Goal: Use online tool/utility: Use online tool/utility

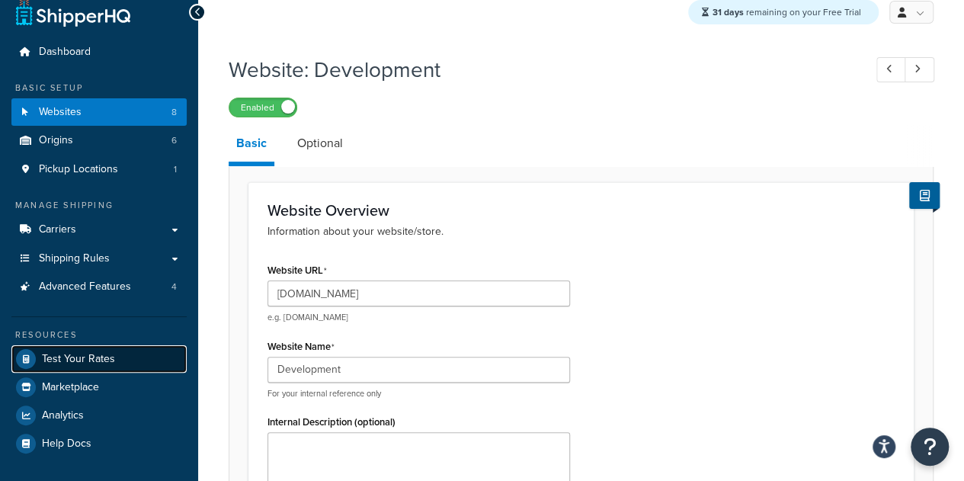
click at [91, 353] on span "Test Your Rates" at bounding box center [78, 359] width 73 height 13
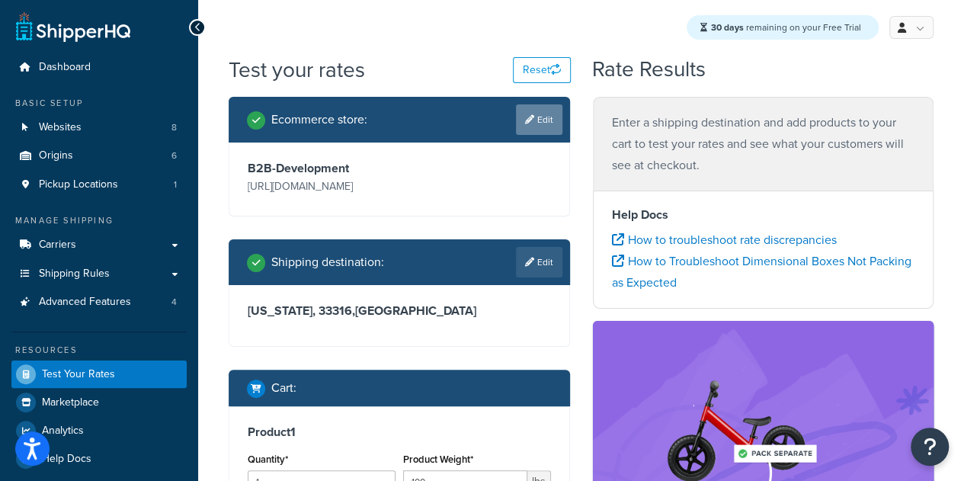
click at [540, 118] on link "Edit" at bounding box center [539, 119] width 46 height 30
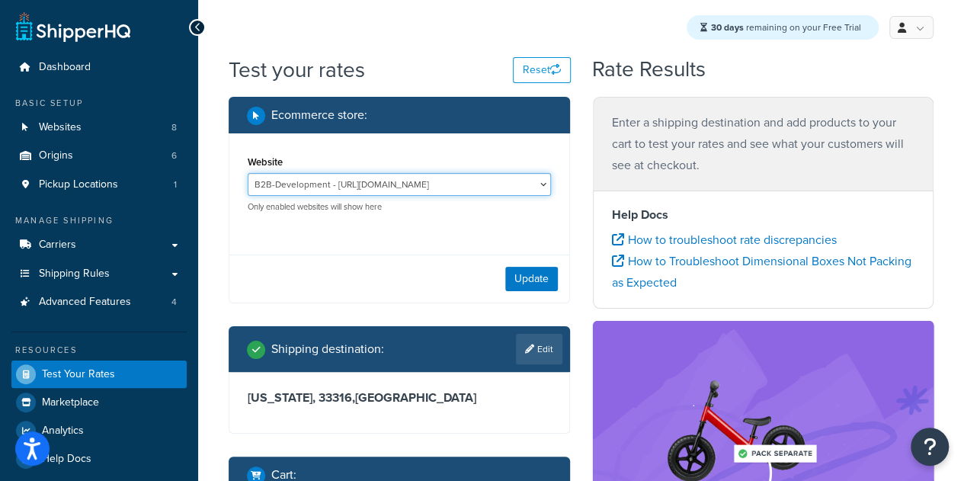
click at [513, 187] on select "B2B-Development - https://solobrands--dev1.sandbox.my.salesforce.com/ B2B-QA - …" at bounding box center [399, 184] width 303 height 23
select select "089296fdde8b1e17cae683bfeecfdad3"
click at [248, 173] on select "B2B-Development - https://solobrands--dev1.sandbox.my.salesforce.com/ B2B-QA - …" at bounding box center [399, 184] width 303 height 23
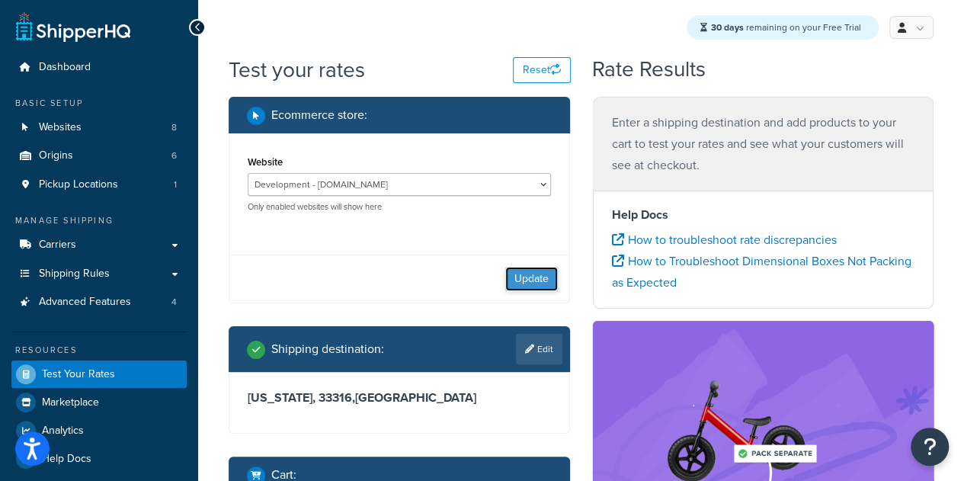
click at [530, 283] on button "Update" at bounding box center [531, 279] width 53 height 24
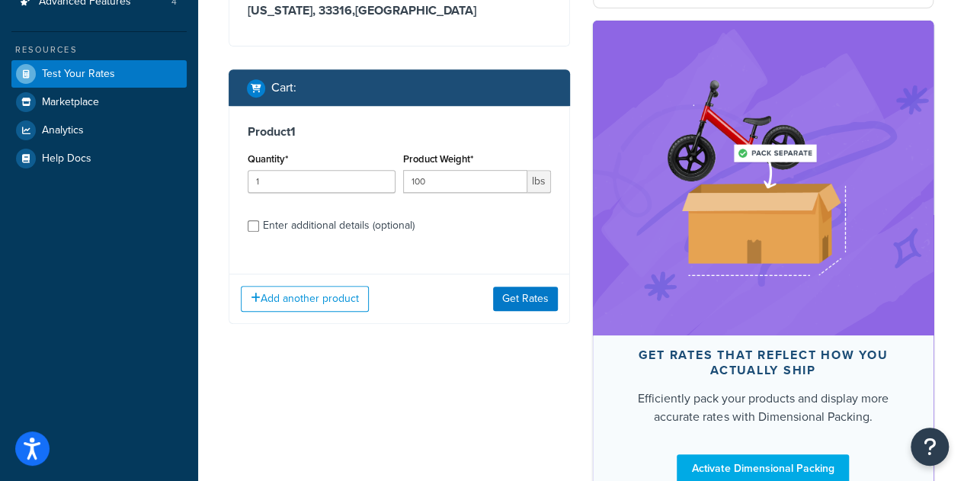
scroll to position [302, 0]
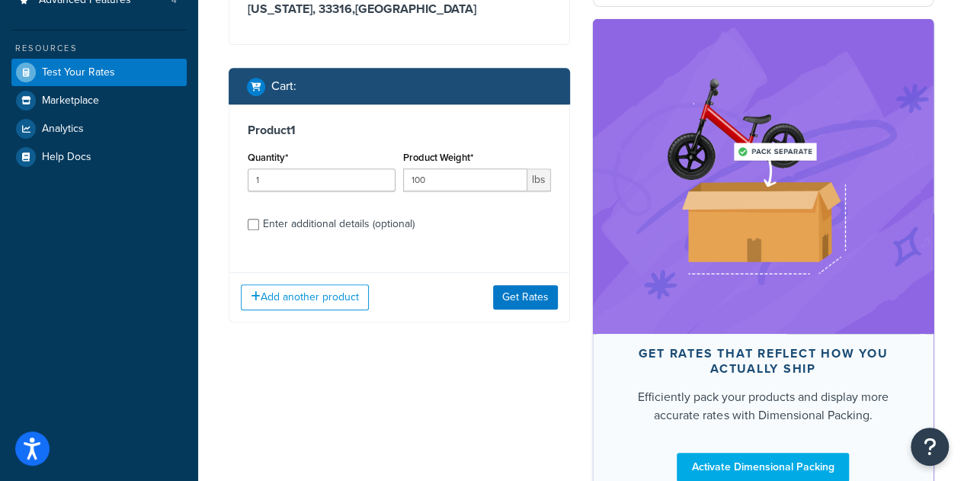
click at [318, 235] on div "Enter additional details (optional)" at bounding box center [339, 223] width 152 height 21
click at [259, 230] on input "Enter additional details (optional)" at bounding box center [253, 224] width 11 height 11
checkbox input "true"
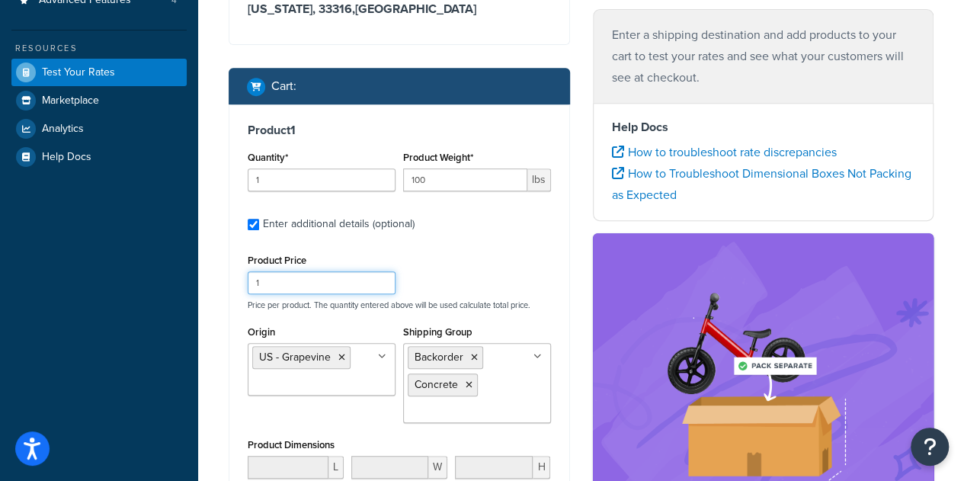
click at [347, 294] on input "1" at bounding box center [322, 282] width 148 height 23
type input "1000"
click at [471, 362] on icon at bounding box center [474, 357] width 7 height 9
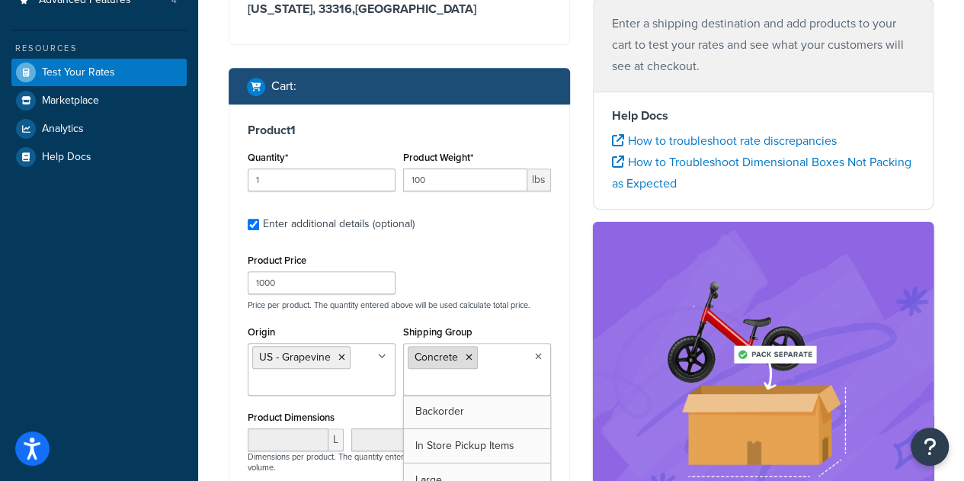
click at [471, 362] on icon at bounding box center [468, 357] width 7 height 9
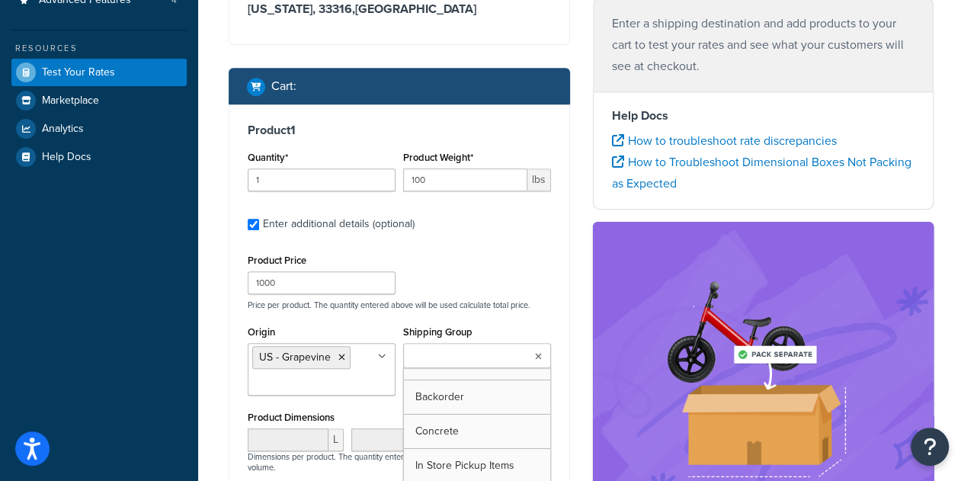
click at [505, 286] on div "Product Price 1000 Price per product. The quantity entered above will be used c…" at bounding box center [399, 280] width 311 height 60
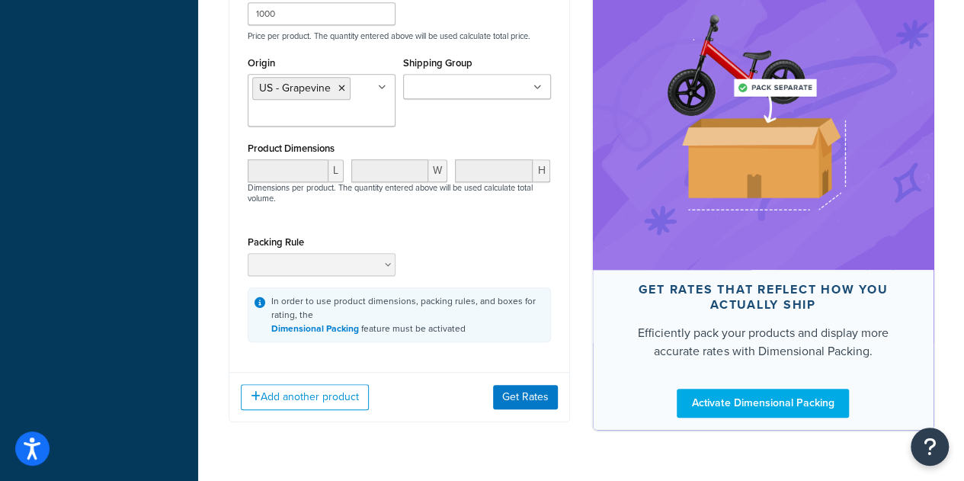
scroll to position [629, 0]
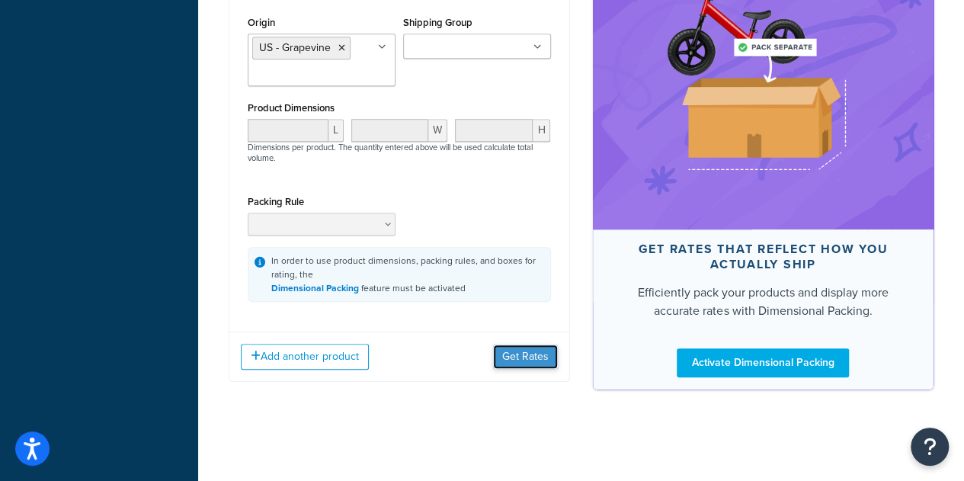
click at [522, 357] on button "Get Rates" at bounding box center [525, 356] width 65 height 24
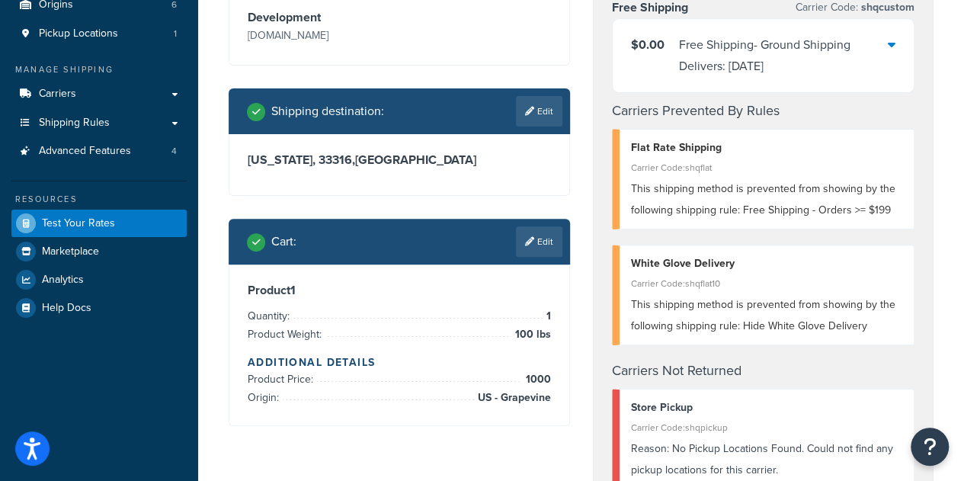
scroll to position [163, 0]
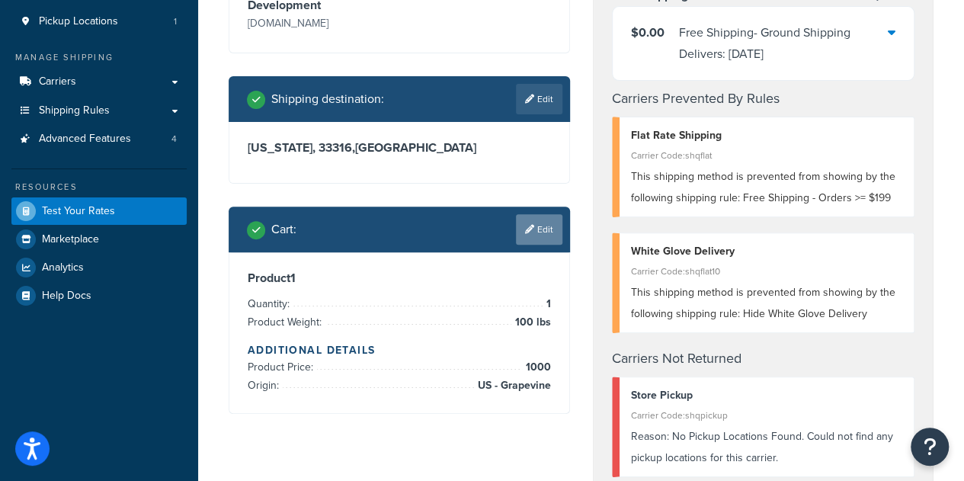
click at [543, 242] on link "Edit" at bounding box center [539, 229] width 46 height 30
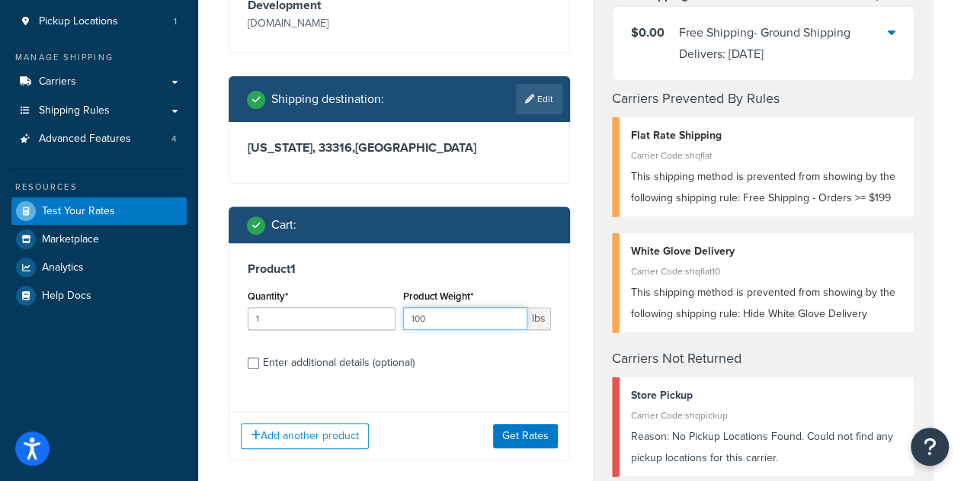
click at [431, 330] on input "100" at bounding box center [465, 318] width 124 height 23
type input "10"
click at [470, 399] on div "Product 1 Quantity* 1 Product Weight* 10 lbs Enter additional details (optional)" at bounding box center [399, 321] width 340 height 156
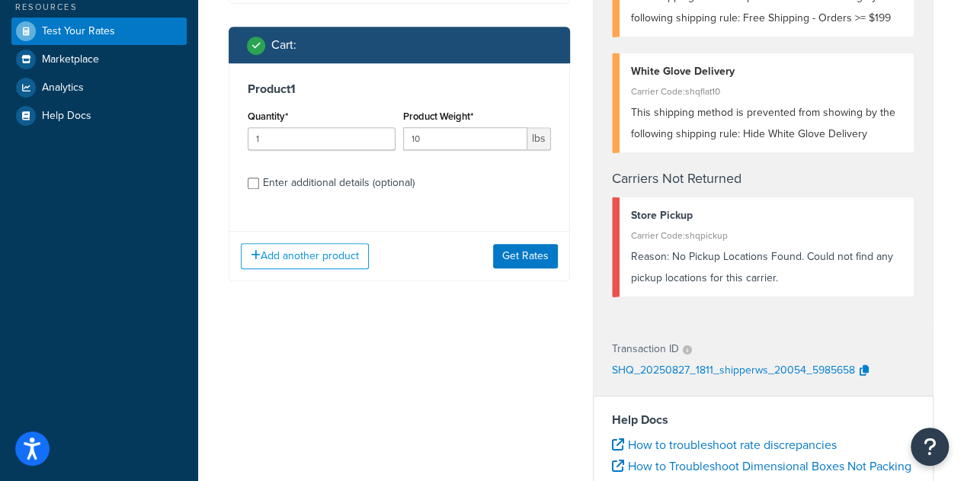
scroll to position [376, 0]
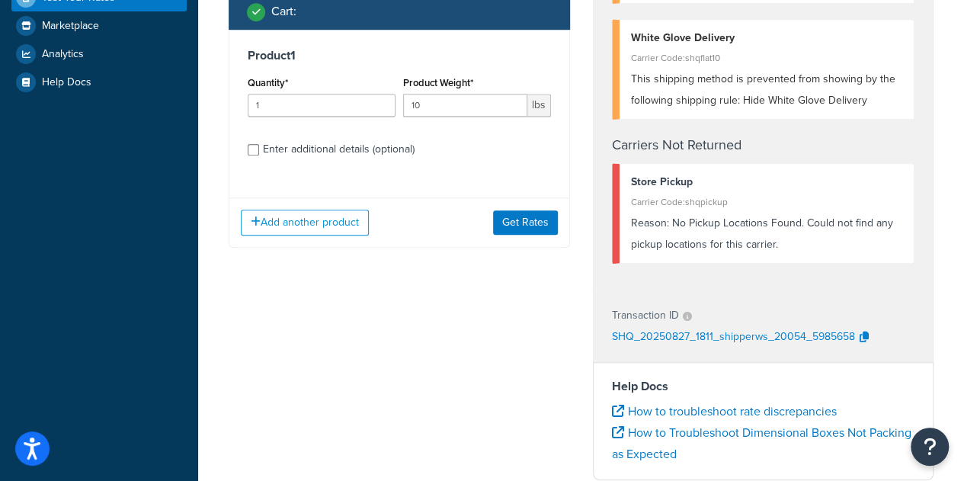
click at [315, 160] on div "Enter additional details (optional)" at bounding box center [339, 149] width 152 height 21
click at [259, 155] on input "Enter additional details (optional)" at bounding box center [253, 149] width 11 height 11
checkbox input "true"
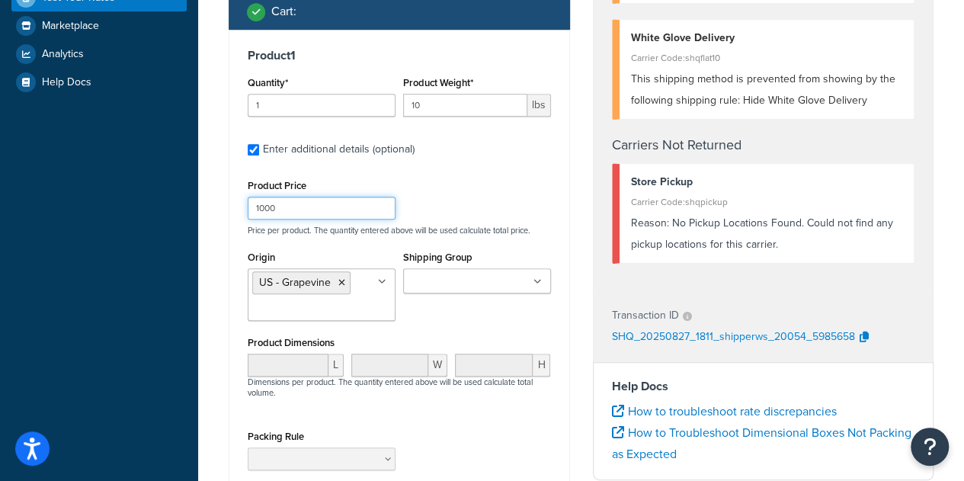
click at [293, 219] on input "1000" at bounding box center [322, 208] width 148 height 23
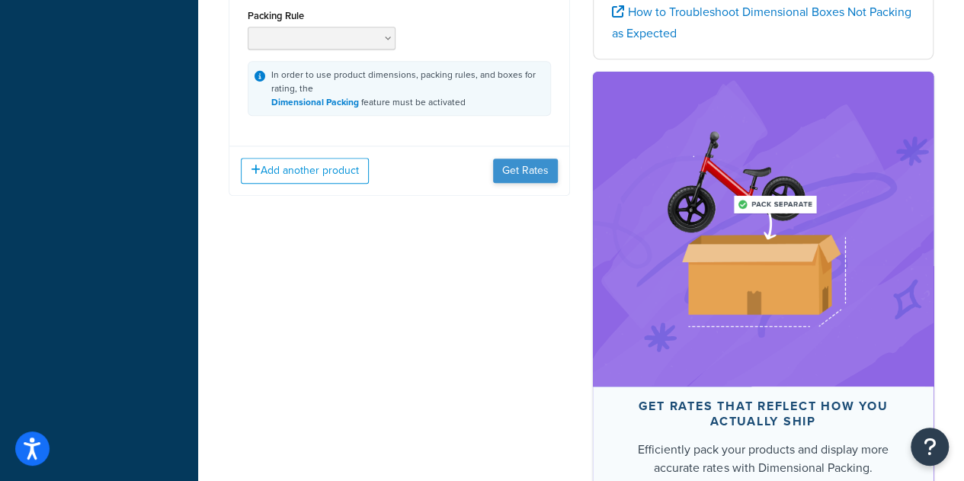
type input "100"
click at [523, 178] on button "Get Rates" at bounding box center [525, 170] width 65 height 24
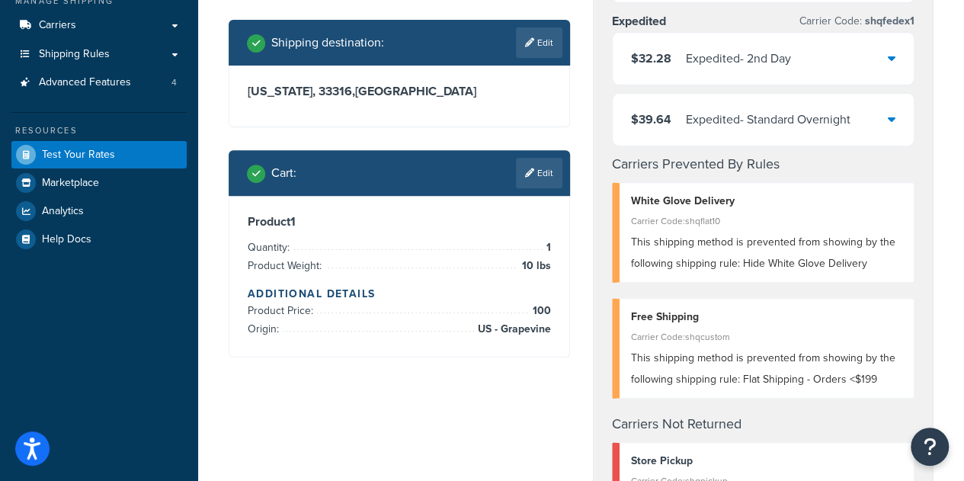
scroll to position [0, 0]
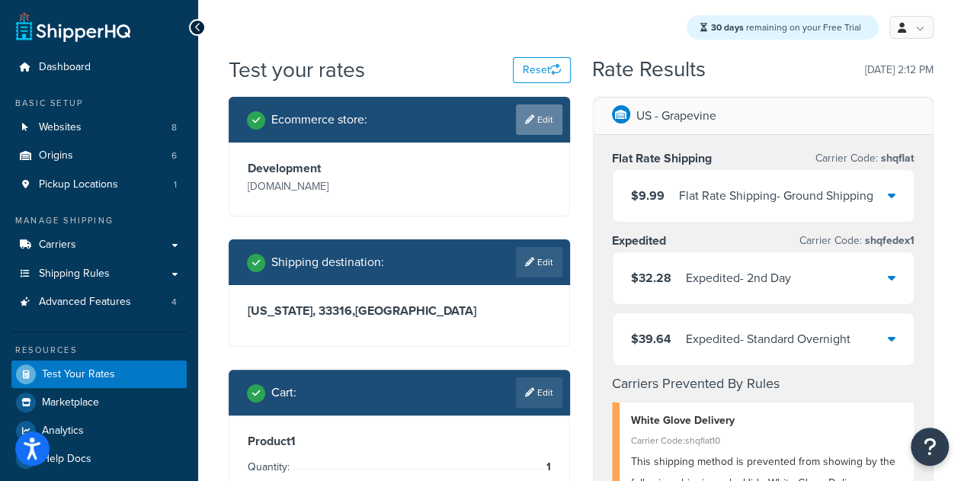
click at [542, 112] on link "Edit" at bounding box center [539, 119] width 46 height 30
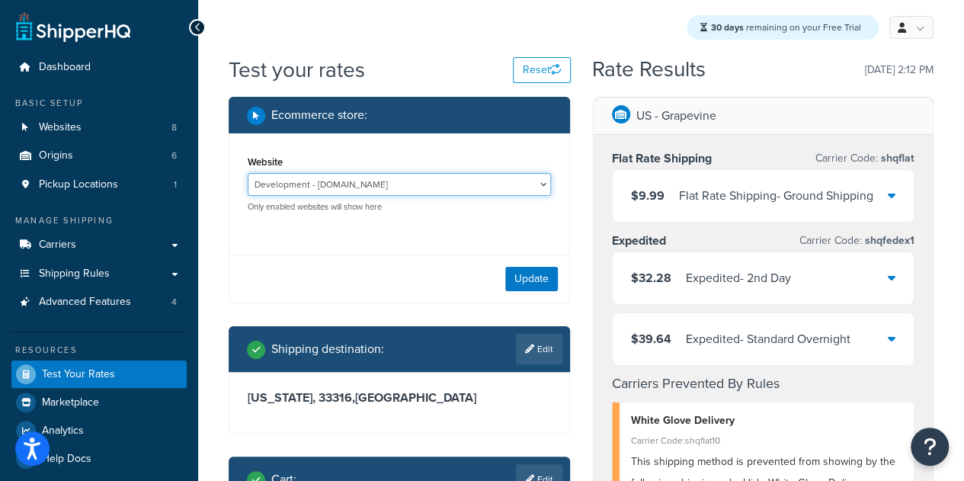
click at [440, 187] on select "B2B-Development - https://solobrands--dev1.sandbox.my.salesforce.com/ B2B-QA - …" at bounding box center [399, 184] width 303 height 23
select select "1b4477f2850656d4e3789d10650a3246"
click at [248, 173] on select "B2B-Development - https://solobrands--dev1.sandbox.my.salesforce.com/ B2B-QA - …" at bounding box center [399, 184] width 303 height 23
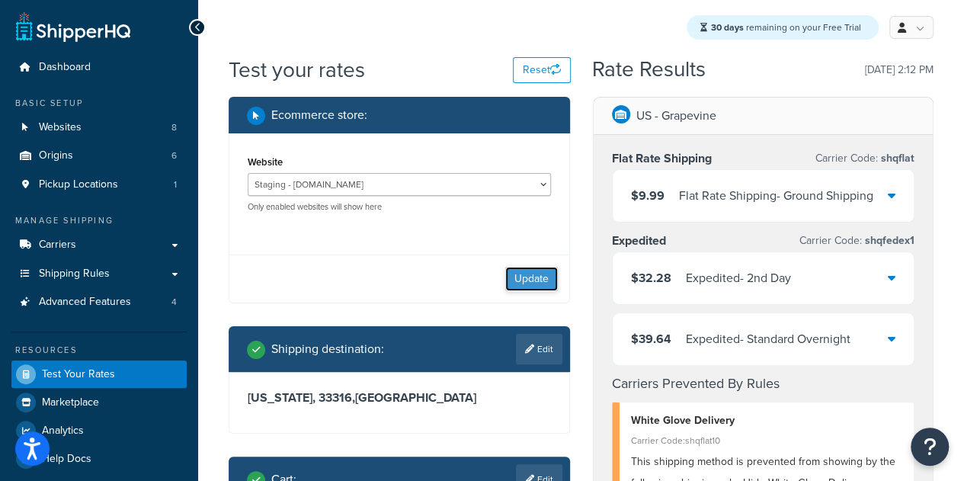
click at [516, 286] on button "Update" at bounding box center [531, 279] width 53 height 24
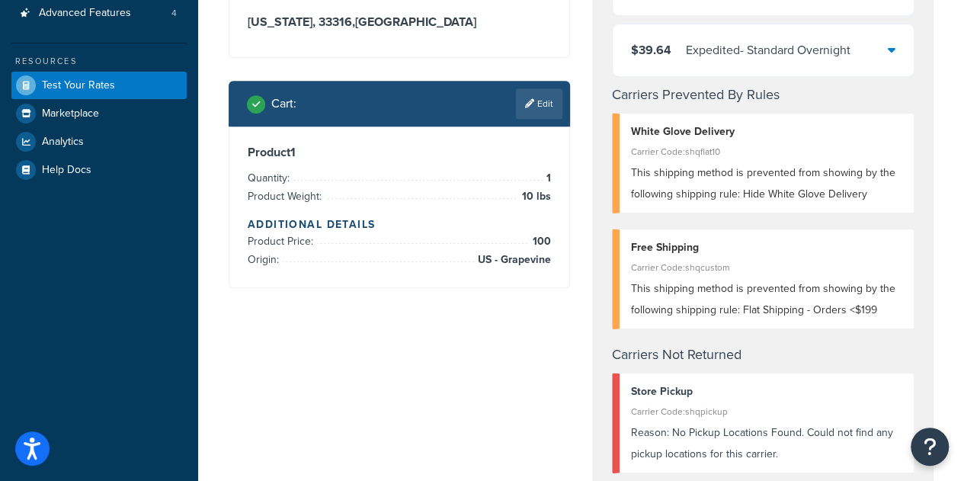
scroll to position [286, 0]
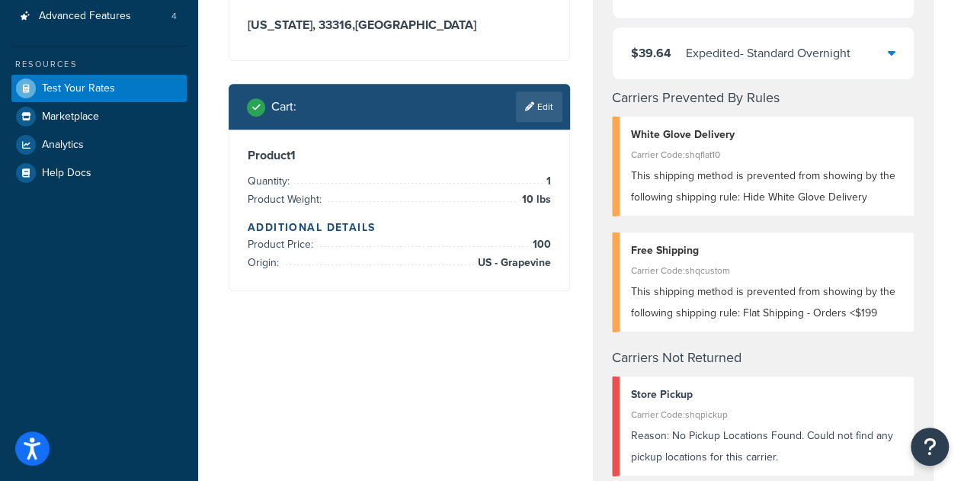
click at [507, 122] on div "Cart : Edit" at bounding box center [404, 106] width 315 height 30
click at [533, 122] on link "Edit" at bounding box center [539, 106] width 46 height 30
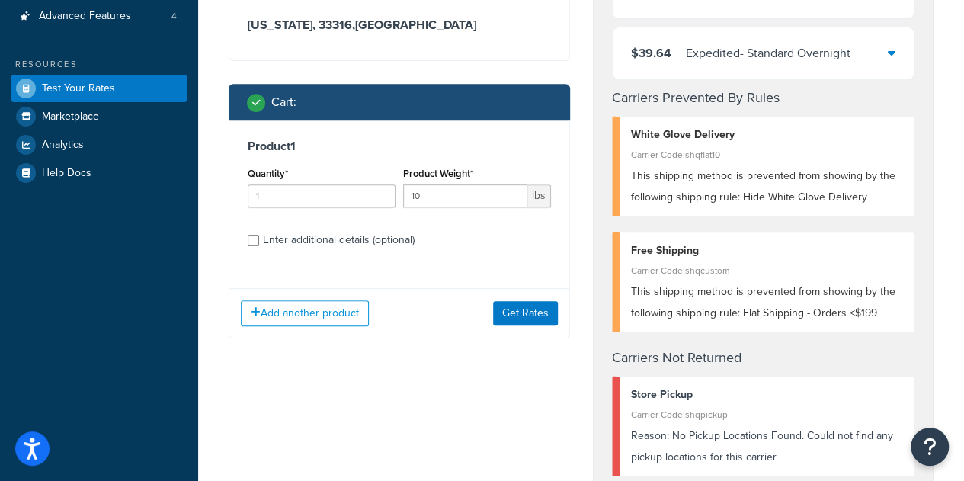
click at [326, 251] on div "Enter additional details (optional)" at bounding box center [339, 239] width 152 height 21
click at [259, 246] on input "Enter additional details (optional)" at bounding box center [253, 240] width 11 height 11
checkbox input "true"
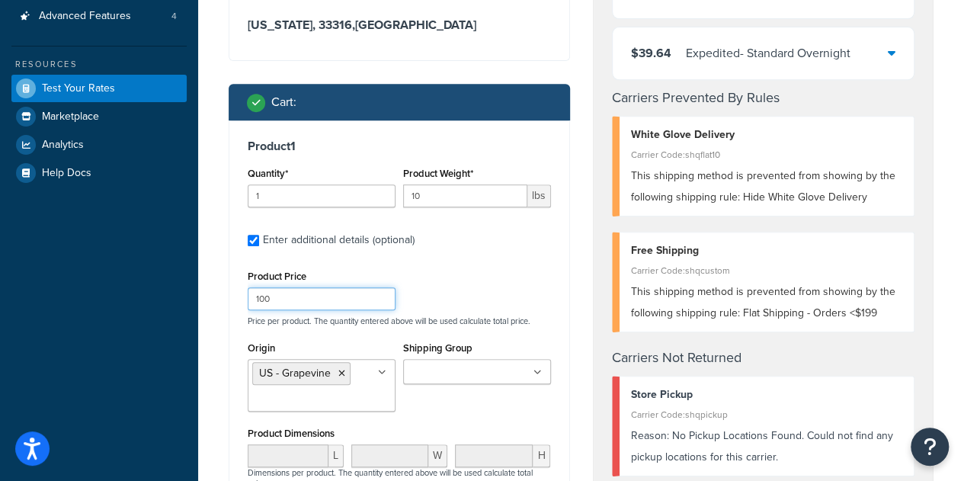
click at [296, 310] on input "100" at bounding box center [322, 298] width 148 height 23
type input "1"
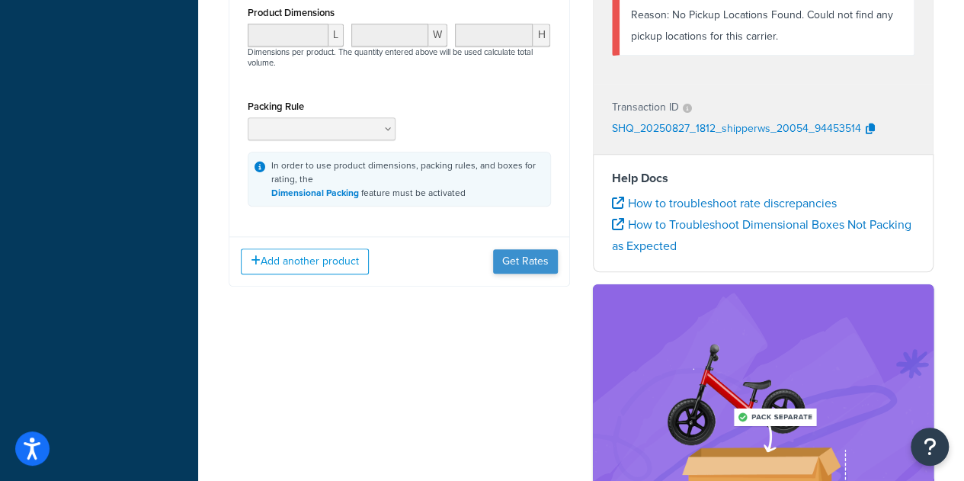
type input "699"
click at [531, 273] on button "Get Rates" at bounding box center [525, 261] width 65 height 24
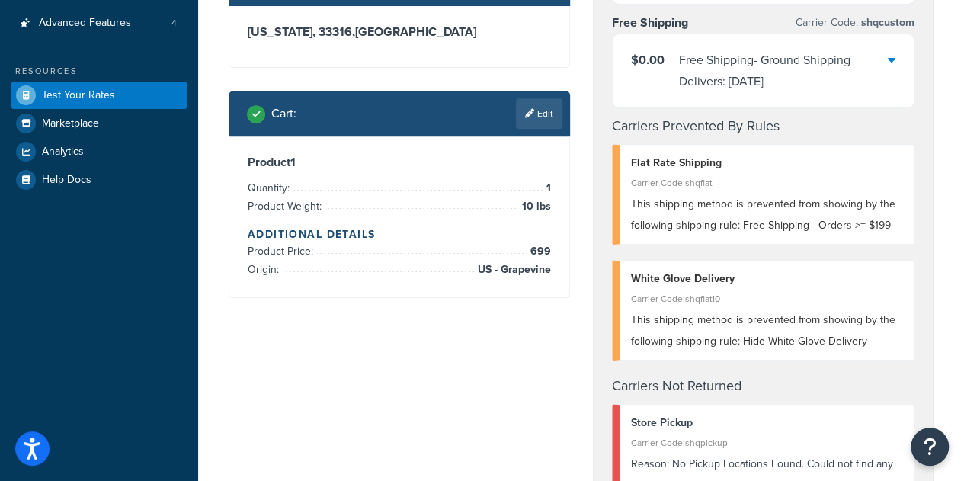
scroll to position [308, 0]
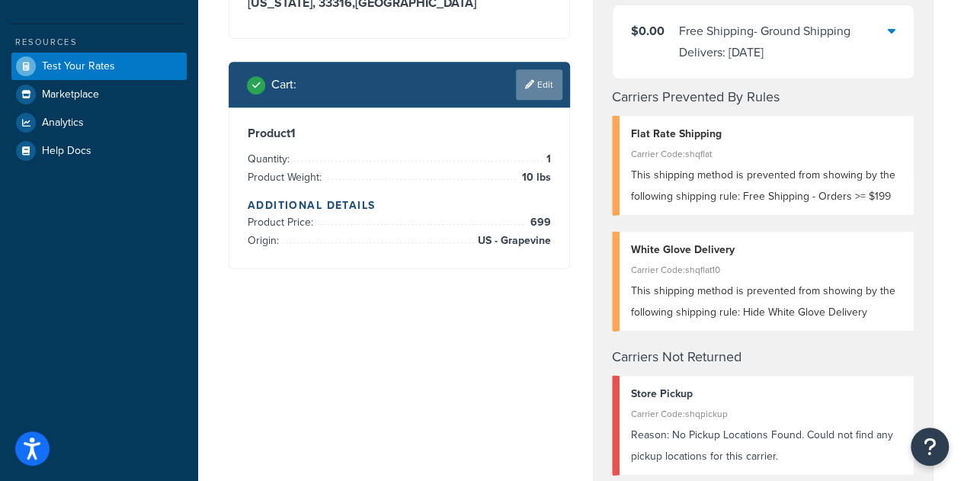
click at [528, 100] on link "Edit" at bounding box center [539, 84] width 46 height 30
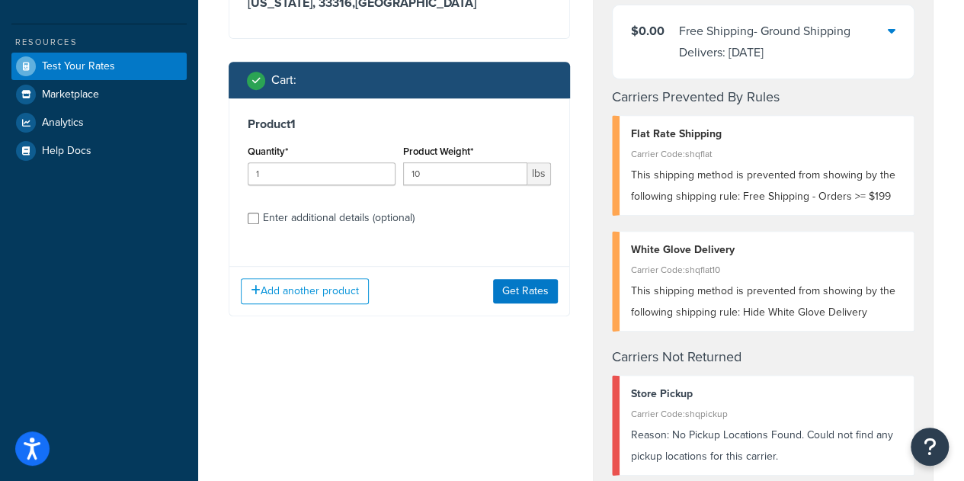
click at [376, 229] on div "Enter additional details (optional)" at bounding box center [339, 217] width 152 height 21
click at [259, 224] on input "Enter additional details (optional)" at bounding box center [253, 218] width 11 height 11
checkbox input "true"
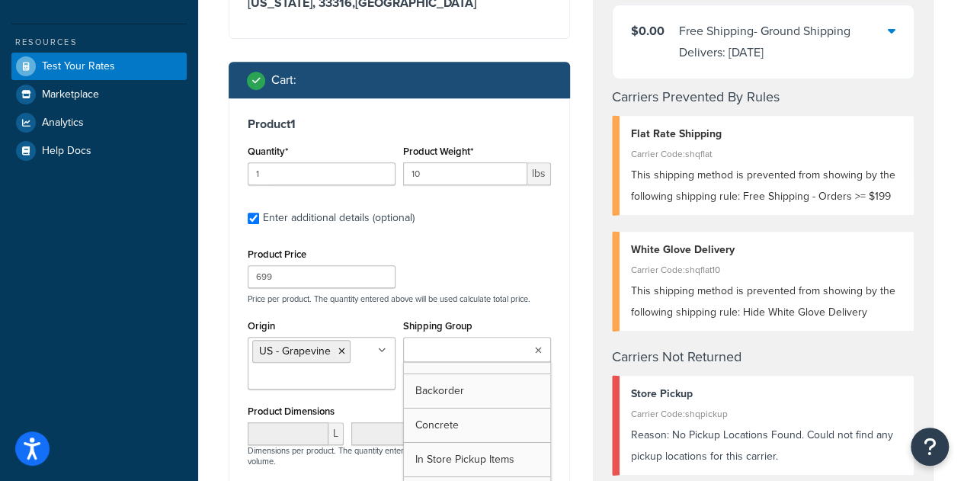
click at [453, 359] on input "Shipping Group" at bounding box center [475, 350] width 135 height 17
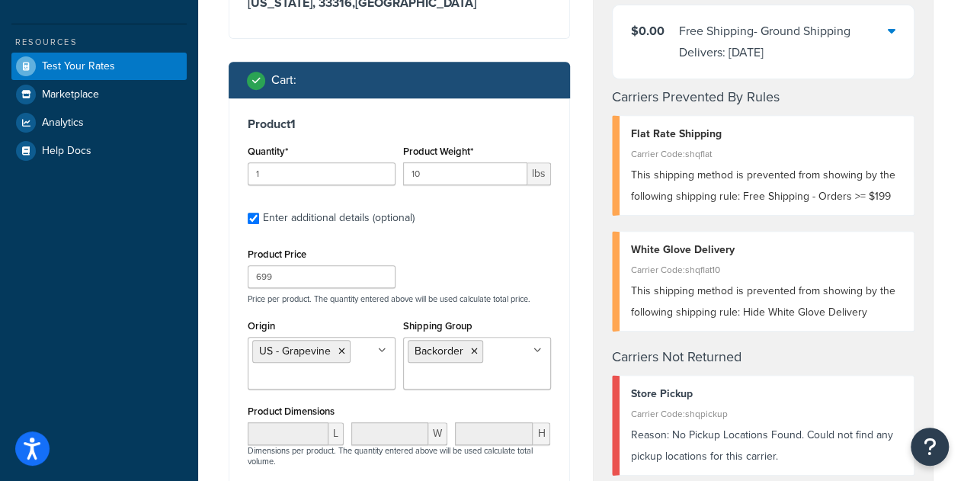
click at [536, 304] on p "Price per product. The quantity entered above will be used calculate total pric…" at bounding box center [399, 298] width 311 height 11
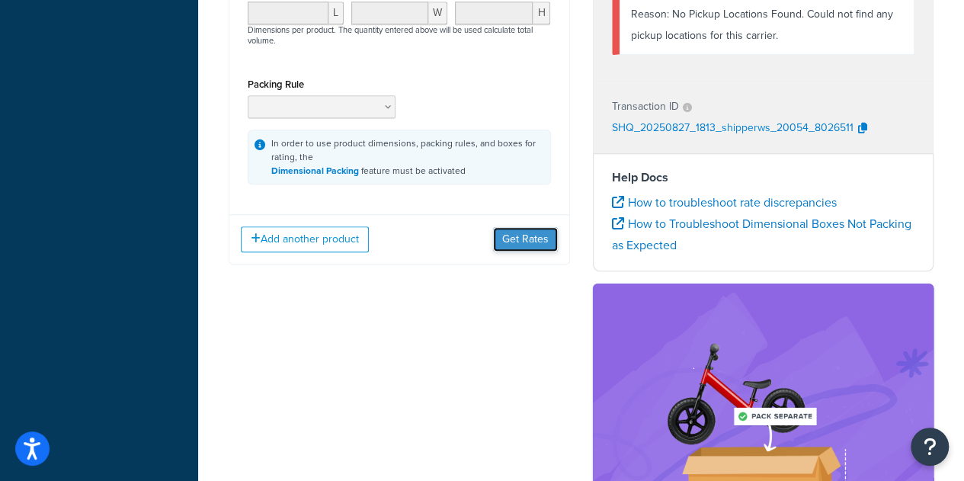
click at [517, 248] on button "Get Rates" at bounding box center [525, 239] width 65 height 24
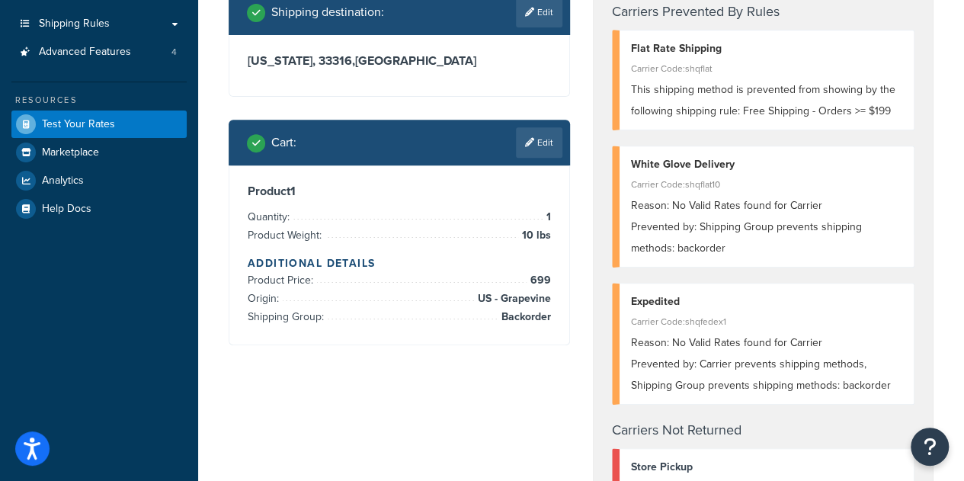
scroll to position [0, 0]
